Goal: Navigation & Orientation: Understand site structure

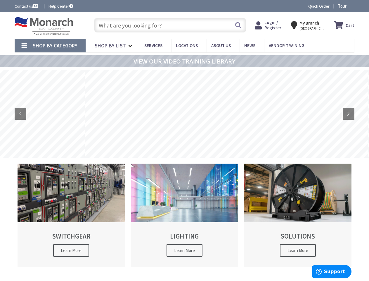
click at [184, 140] on rs-slide at bounding box center [225, 114] width 283 height 88
click at [345, 6] on span "Tour" at bounding box center [345, 6] width 15 height 6
click at [350, 6] on icon at bounding box center [349, 5] width 9 height 9
click at [309, 25] on strong "My Branch" at bounding box center [310, 23] width 20 height 6
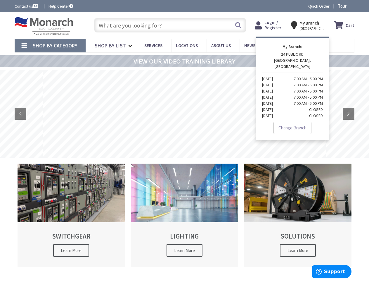
click at [50, 46] on span "Shop By Category" at bounding box center [55, 45] width 45 height 7
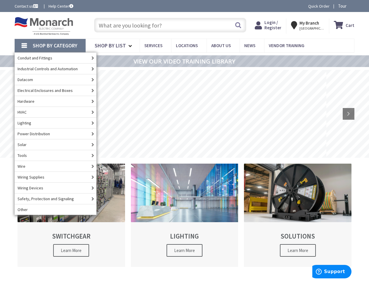
click at [50, 46] on span "Shop By Category" at bounding box center [55, 45] width 45 height 7
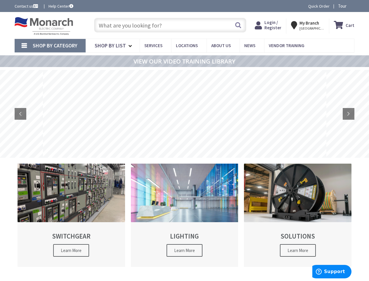
click at [184, 114] on rs-slide at bounding box center [184, 114] width 283 height 88
click at [226, 114] on rs-slide at bounding box center [184, 114] width 283 height 88
